Goal: Book appointment/travel/reservation

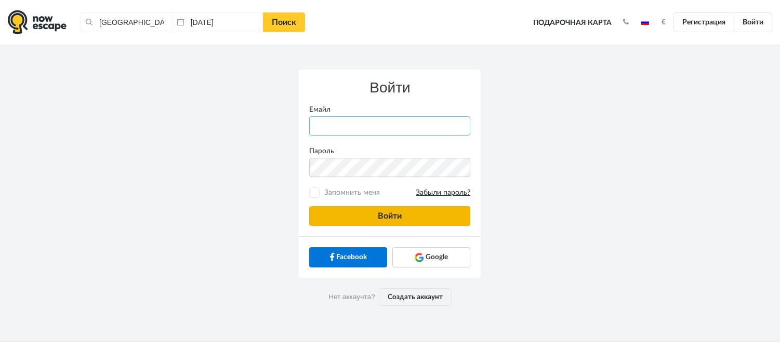
type input "anatoly@imaginaris.ee"
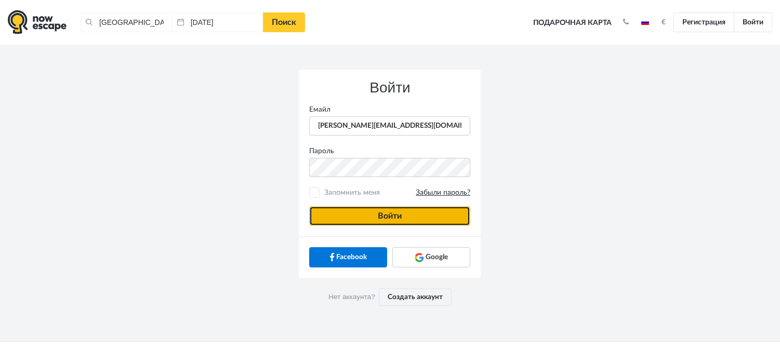
click at [412, 218] on button "Войти" at bounding box center [389, 216] width 161 height 20
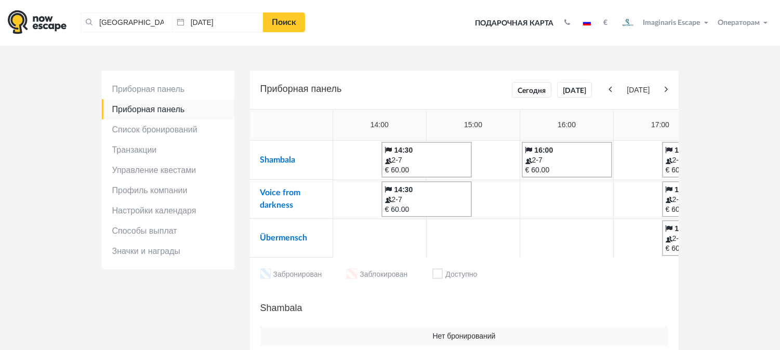
click at [288, 154] on td "Shambala" at bounding box center [291, 160] width 83 height 39
click at [289, 163] on link "Shambala" at bounding box center [277, 160] width 35 height 8
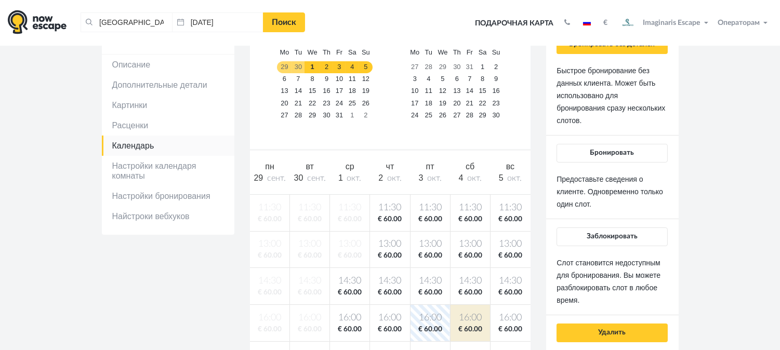
scroll to position [58, 0]
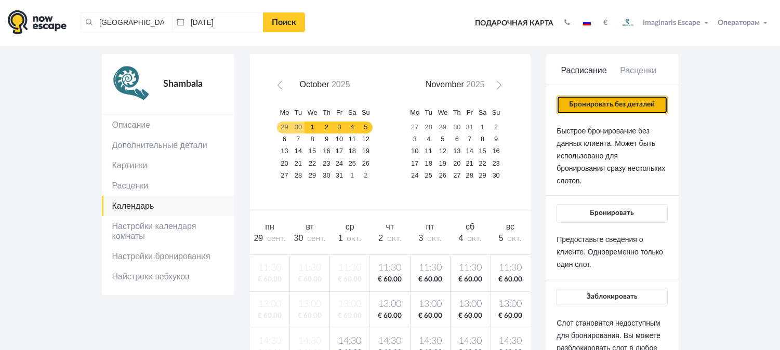
click at [615, 102] on button "Бронировать без деталей" at bounding box center [612, 105] width 111 height 19
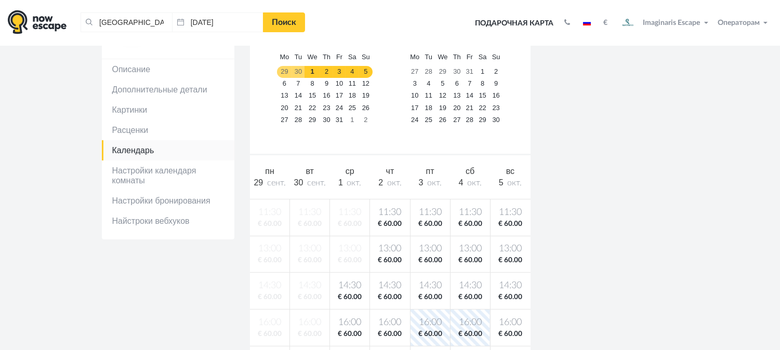
scroll to position [0, 0]
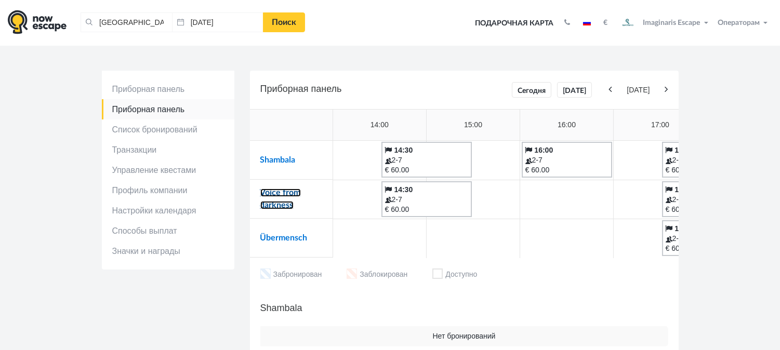
click at [286, 193] on link "Voice from darkness" at bounding box center [280, 199] width 41 height 21
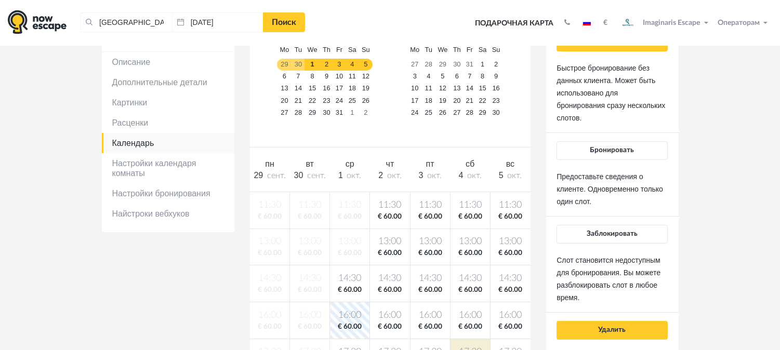
scroll to position [115, 0]
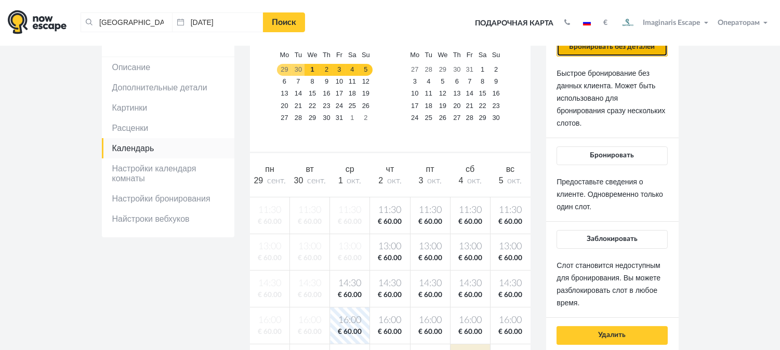
click at [591, 54] on button "Бронировать без деталей" at bounding box center [612, 47] width 111 height 19
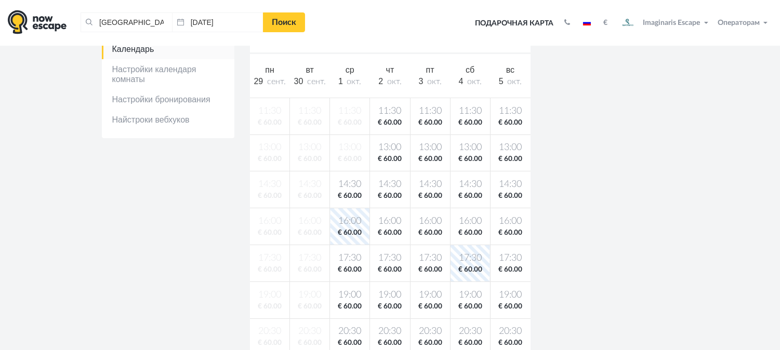
scroll to position [231, 0]
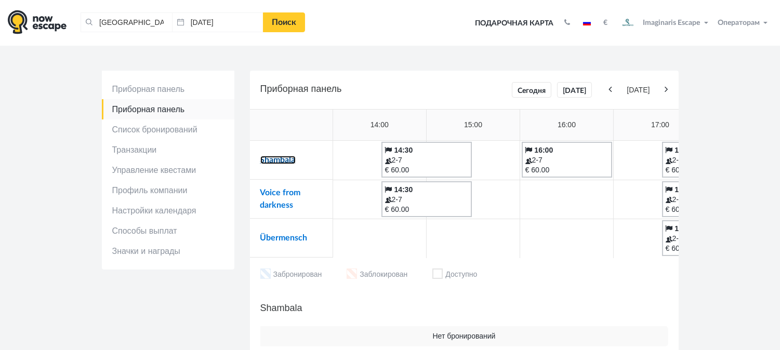
click at [278, 164] on link "Shambala" at bounding box center [277, 160] width 35 height 8
